Goal: Information Seeking & Learning: Learn about a topic

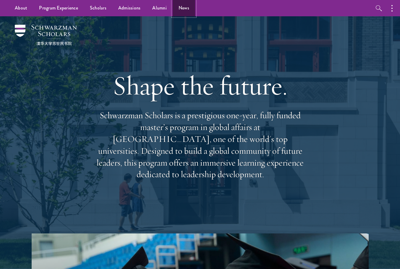
click at [182, 8] on link "News" at bounding box center [184, 8] width 22 height 16
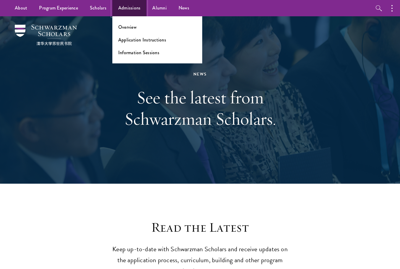
click at [134, 14] on link "Admissions" at bounding box center [129, 8] width 34 height 16
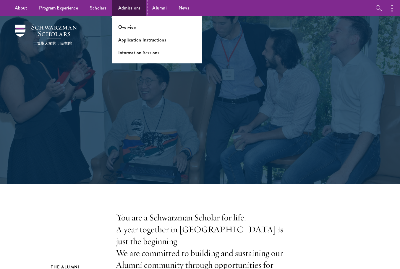
click at [121, 10] on link "Admissions" at bounding box center [129, 8] width 34 height 16
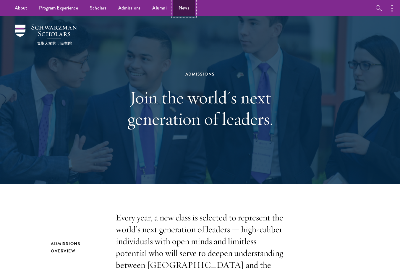
click at [182, 4] on link "News" at bounding box center [184, 8] width 22 height 16
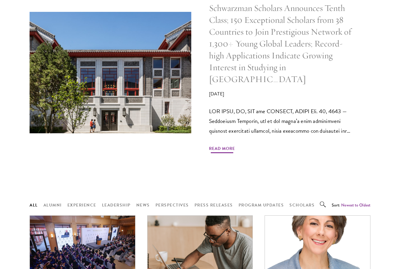
scroll to position [385, 0]
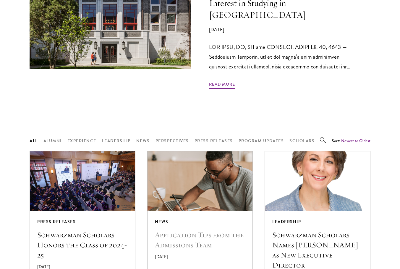
click at [213, 153] on img at bounding box center [200, 180] width 112 height 63
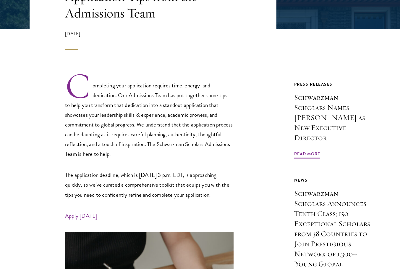
scroll to position [1637, 0]
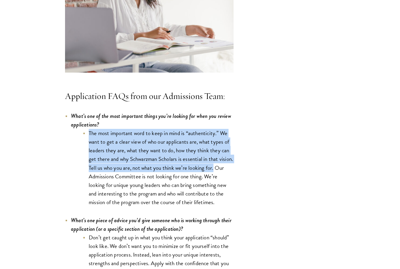
drag, startPoint x: 89, startPoint y: 131, endPoint x: 235, endPoint y: 168, distance: 151.0
click at [235, 168] on div "Completing your application requires time, energy, and dedication. Our Admissio…" at bounding box center [153, 207] width 247 height 3237
copy li "The most important word to keep in mind is “authenticity.” We want to get a cle…"
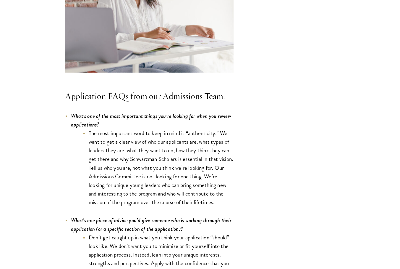
click at [133, 184] on li "The most important word to keep in mind is “authenticity.” We want to get a cle…" at bounding box center [158, 168] width 151 height 78
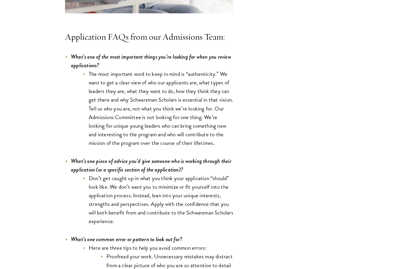
scroll to position [470, 0]
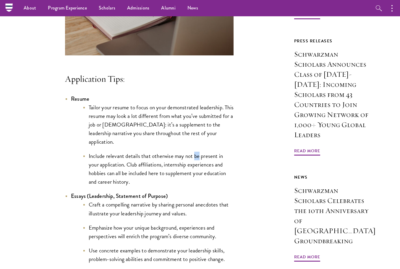
click at [194, 156] on li "Include relevant details that otherwise may not be present in your application.…" at bounding box center [158, 169] width 151 height 34
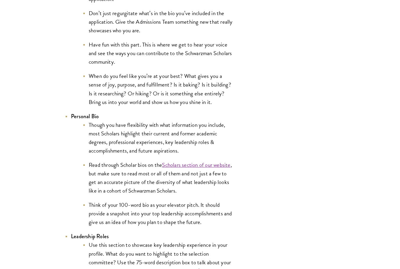
click at [142, 126] on li "Though you have flexibility with what information you include, most Scholars hi…" at bounding box center [158, 137] width 151 height 34
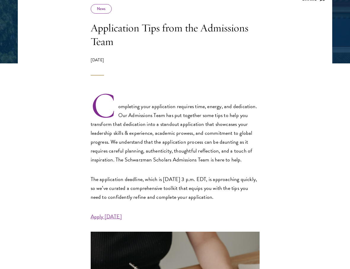
scroll to position [155, 0]
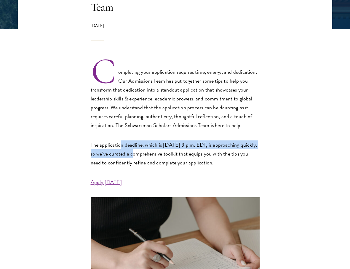
drag, startPoint x: 120, startPoint y: 148, endPoint x: 130, endPoint y: 157, distance: 13.2
click at [130, 157] on p "The application deadline, which is September 10 at 3 p.m. EDT, is approaching q…" at bounding box center [175, 153] width 169 height 27
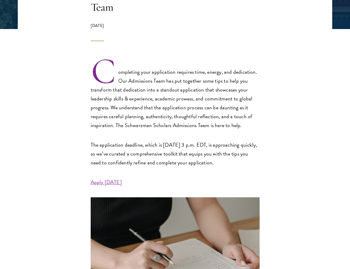
click at [146, 160] on p "The application deadline, which is September 10 at 3 p.m. EDT, is approaching q…" at bounding box center [175, 153] width 169 height 27
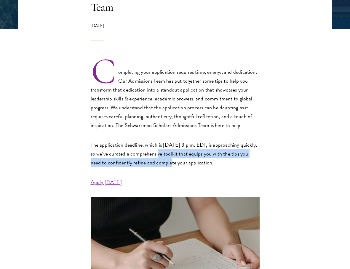
drag, startPoint x: 152, startPoint y: 154, endPoint x: 158, endPoint y: 166, distance: 13.5
click at [158, 166] on p "The application deadline, which is September 10 at 3 p.m. EDT, is approaching q…" at bounding box center [175, 153] width 169 height 27
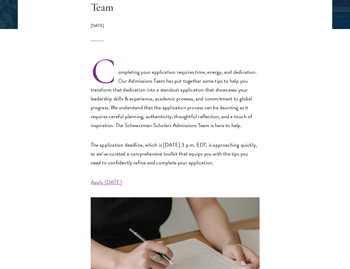
click at [164, 163] on p "The application deadline, which is September 10 at 3 p.m. EDT, is approaching q…" at bounding box center [175, 153] width 169 height 27
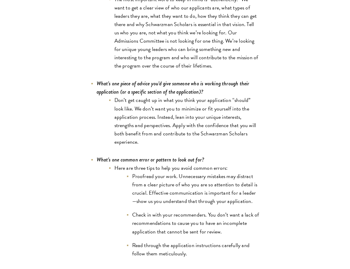
scroll to position [1723, 0]
